Goal: Task Accomplishment & Management: Manage account settings

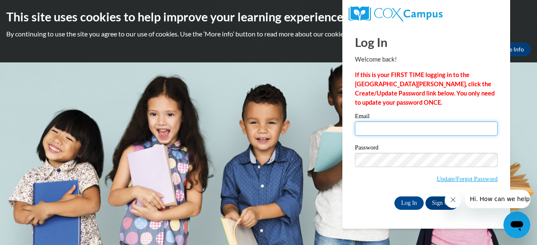
click at [387, 125] on input "Email" at bounding box center [426, 129] width 143 height 14
type input "[EMAIL_ADDRESS][DOMAIN_NAME]"
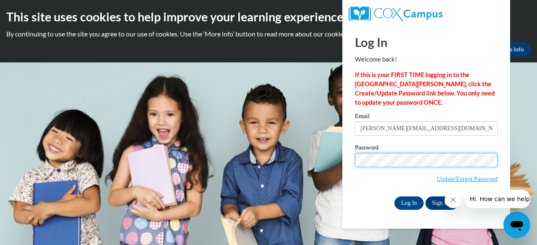
click at [394, 197] on input "Log In" at bounding box center [408, 203] width 29 height 13
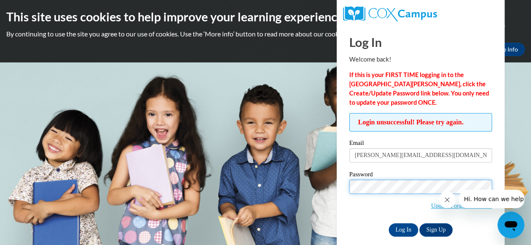
click at [388, 224] on input "Log In" at bounding box center [402, 230] width 29 height 13
click at [448, 203] on button "Close message from company" at bounding box center [446, 200] width 17 height 17
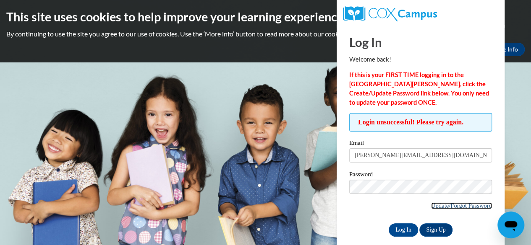
drag, startPoint x: 10, startPoint y: 11, endPoint x: 448, endPoint y: 203, distance: 478.6
click at [448, 203] on link "Update/Forgot Password" at bounding box center [461, 206] width 61 height 7
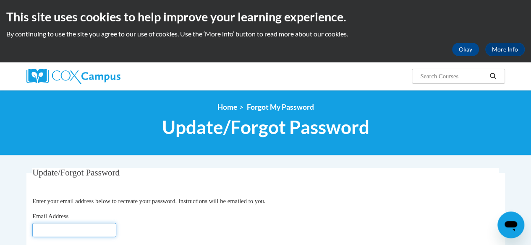
click at [93, 232] on input "Email Address" at bounding box center [74, 230] width 84 height 14
type input "[PERSON_NAME][EMAIL_ADDRESS][DOMAIN_NAME]"
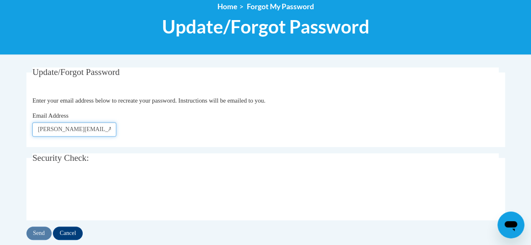
scroll to position [107, 0]
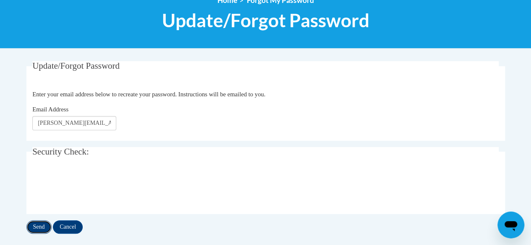
click at [31, 231] on input "Send" at bounding box center [38, 227] width 25 height 13
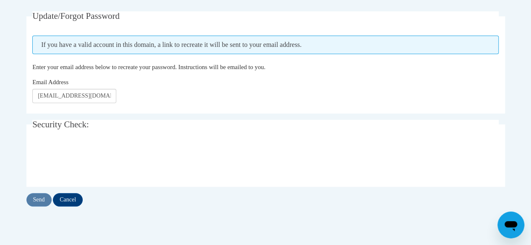
scroll to position [174, 0]
